Goal: Information Seeking & Learning: Learn about a topic

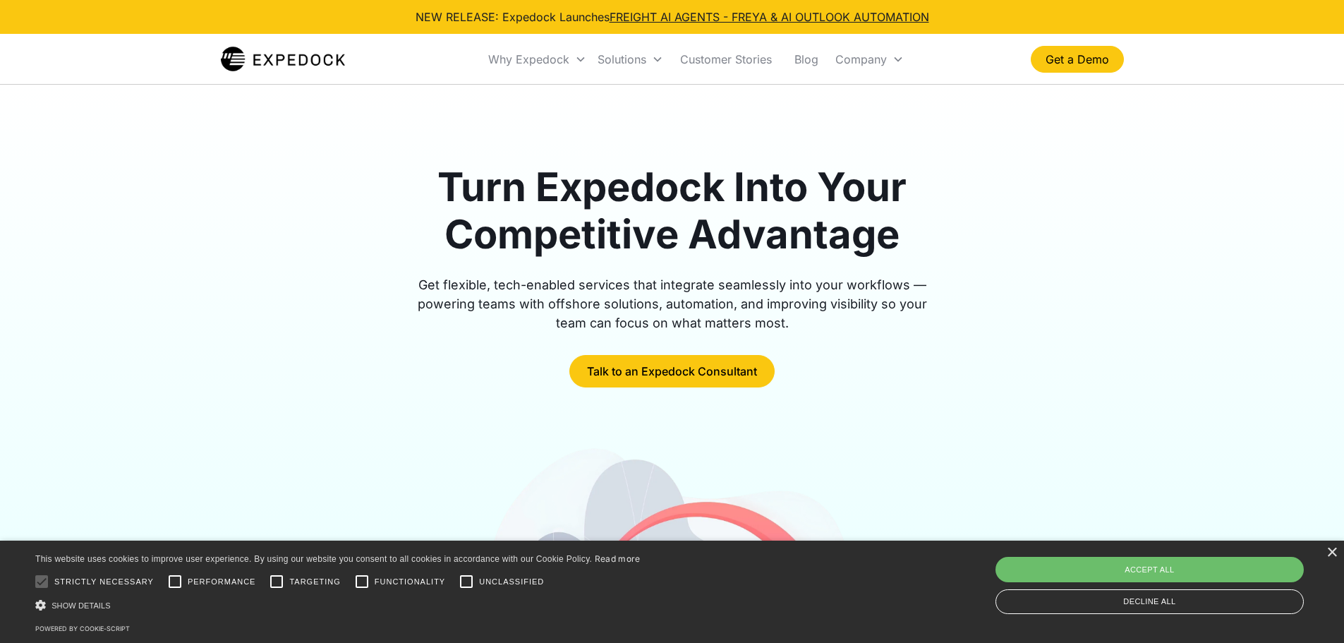
click at [1077, 170] on div "Turn Expedock Into Your Competitive Advantage Get flexible, tech-enabled servic…" at bounding box center [672, 276] width 903 height 224
click at [809, 54] on link "Blog" at bounding box center [806, 59] width 47 height 48
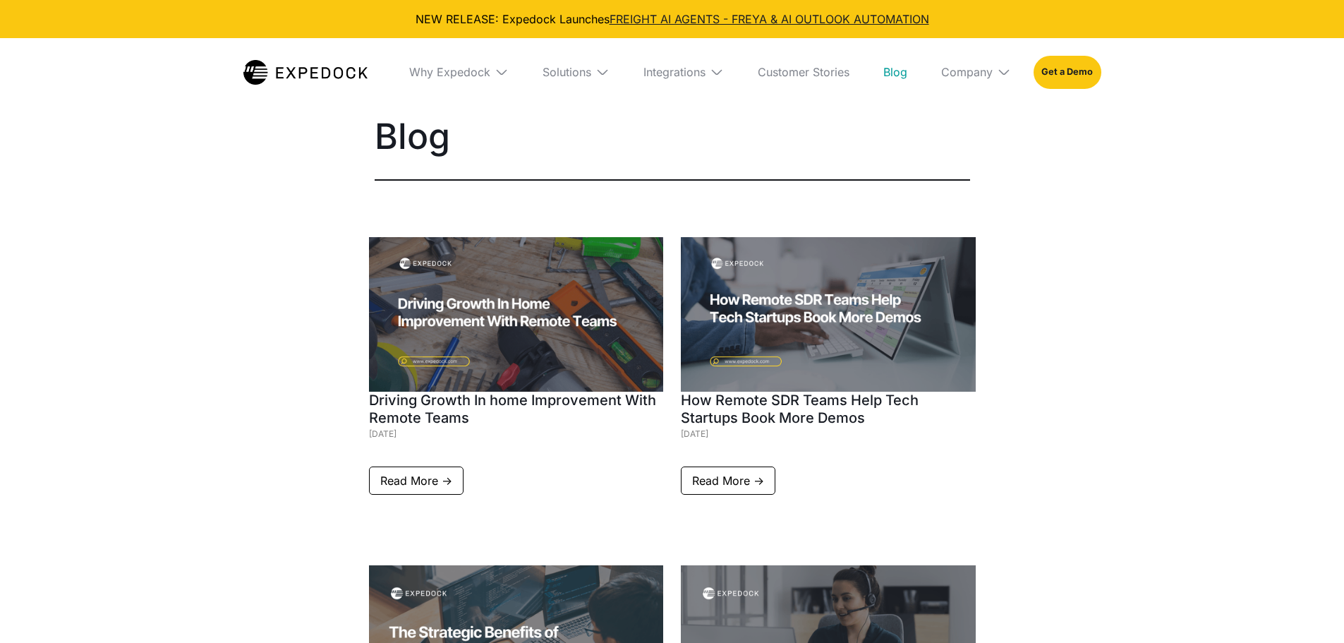
select select
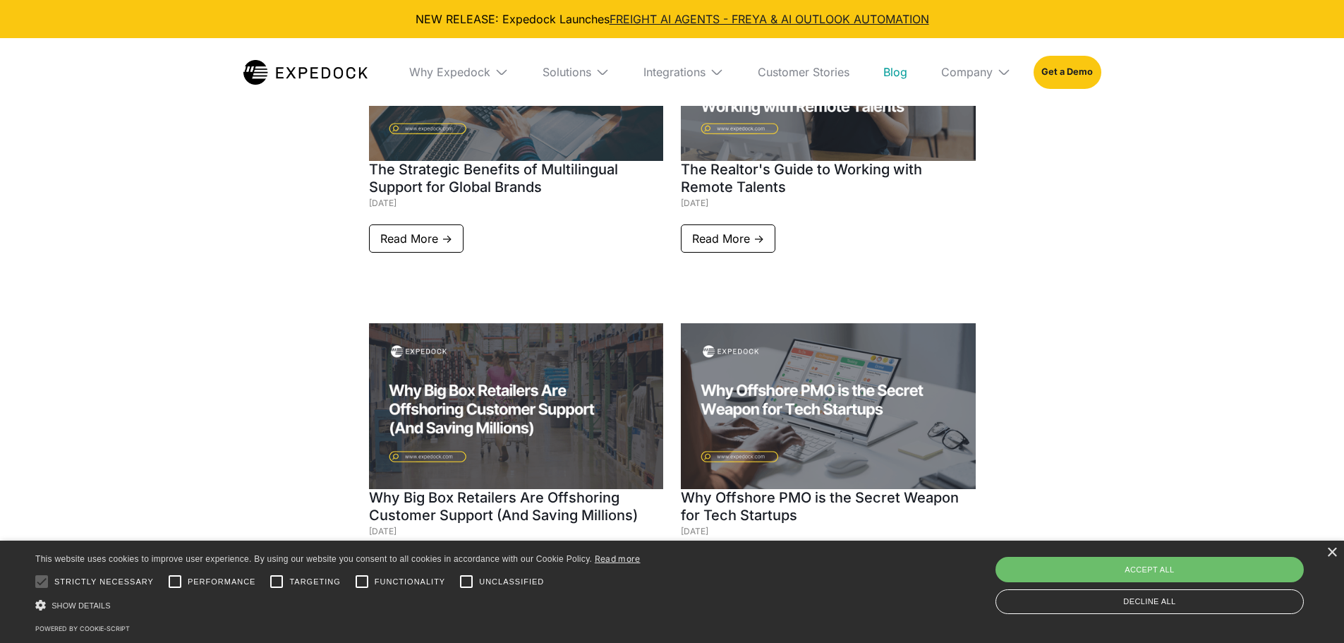
scroll to position [776, 0]
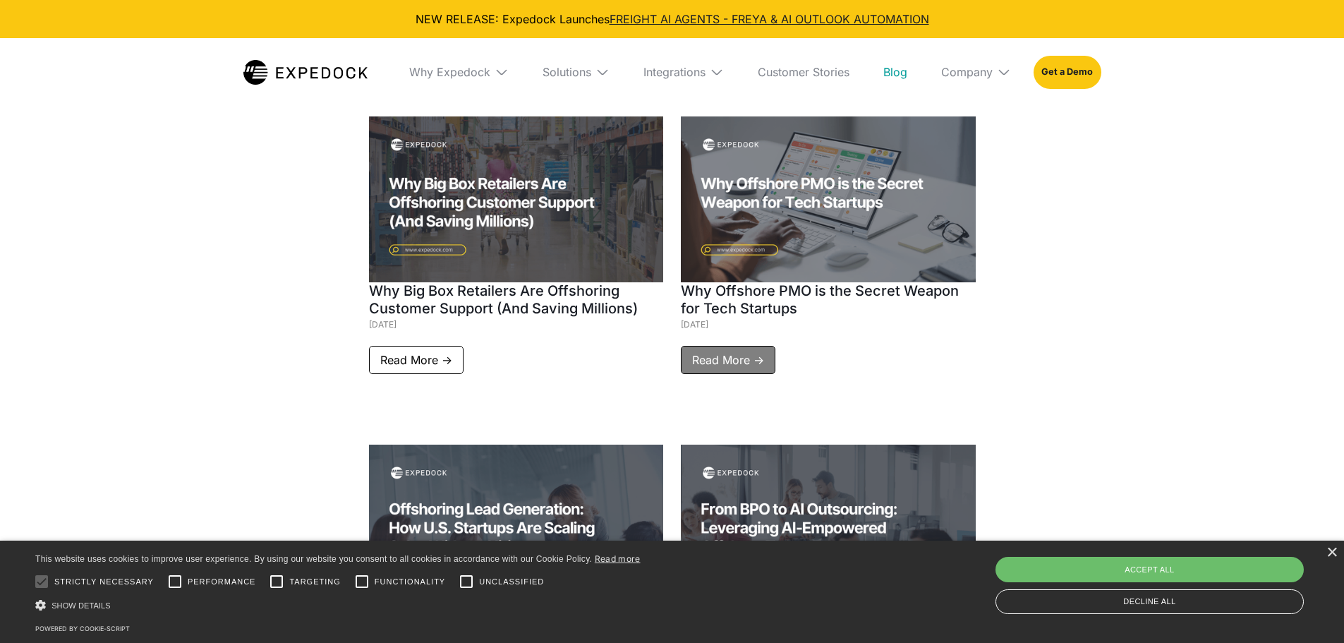
click at [745, 361] on link "Read More ->" at bounding box center [728, 360] width 95 height 28
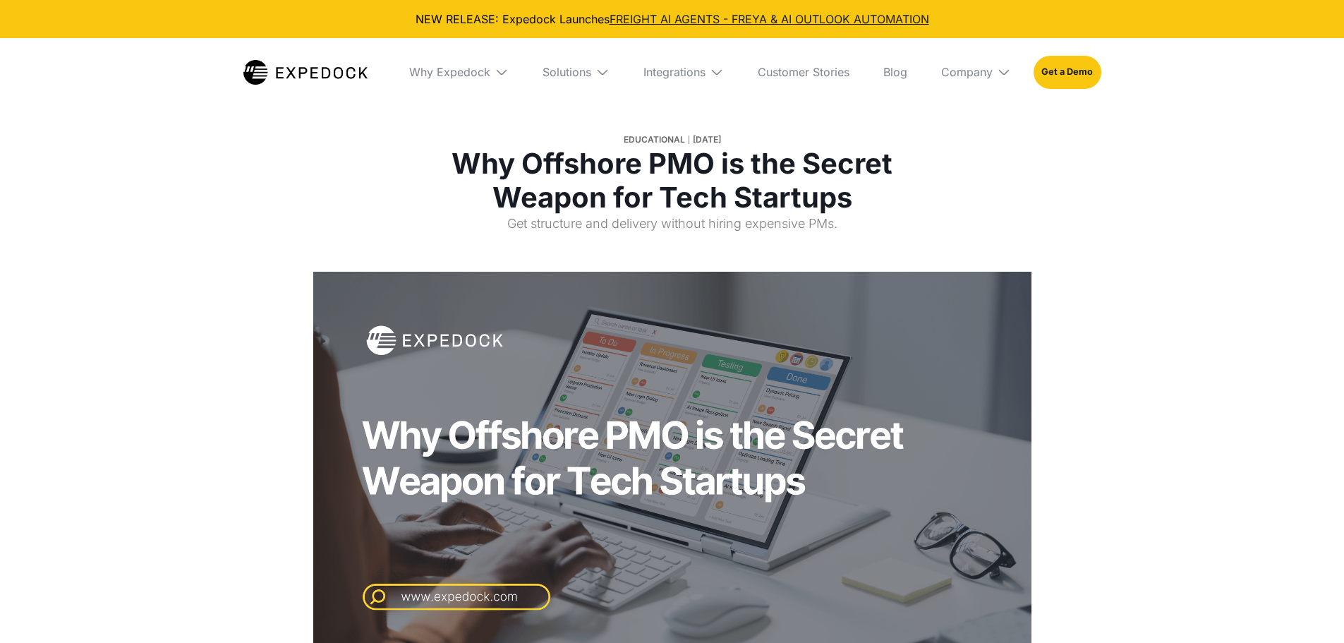
select select
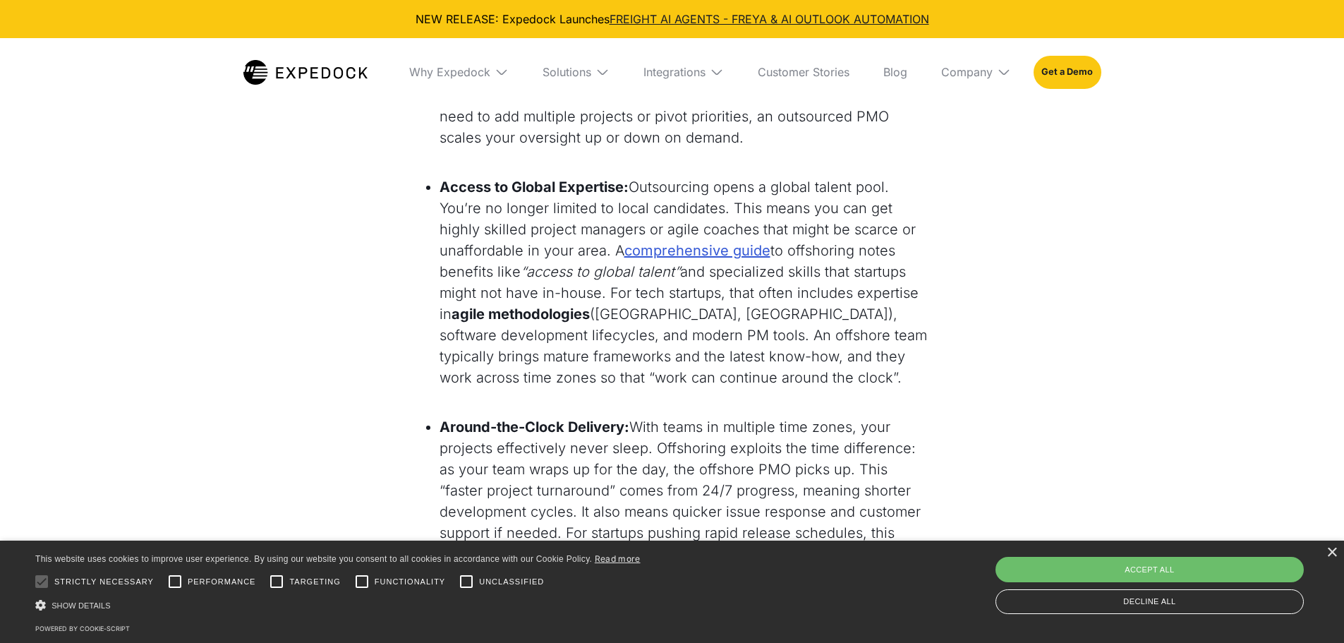
scroll to position [1693, 0]
